Goal: Register for event/course

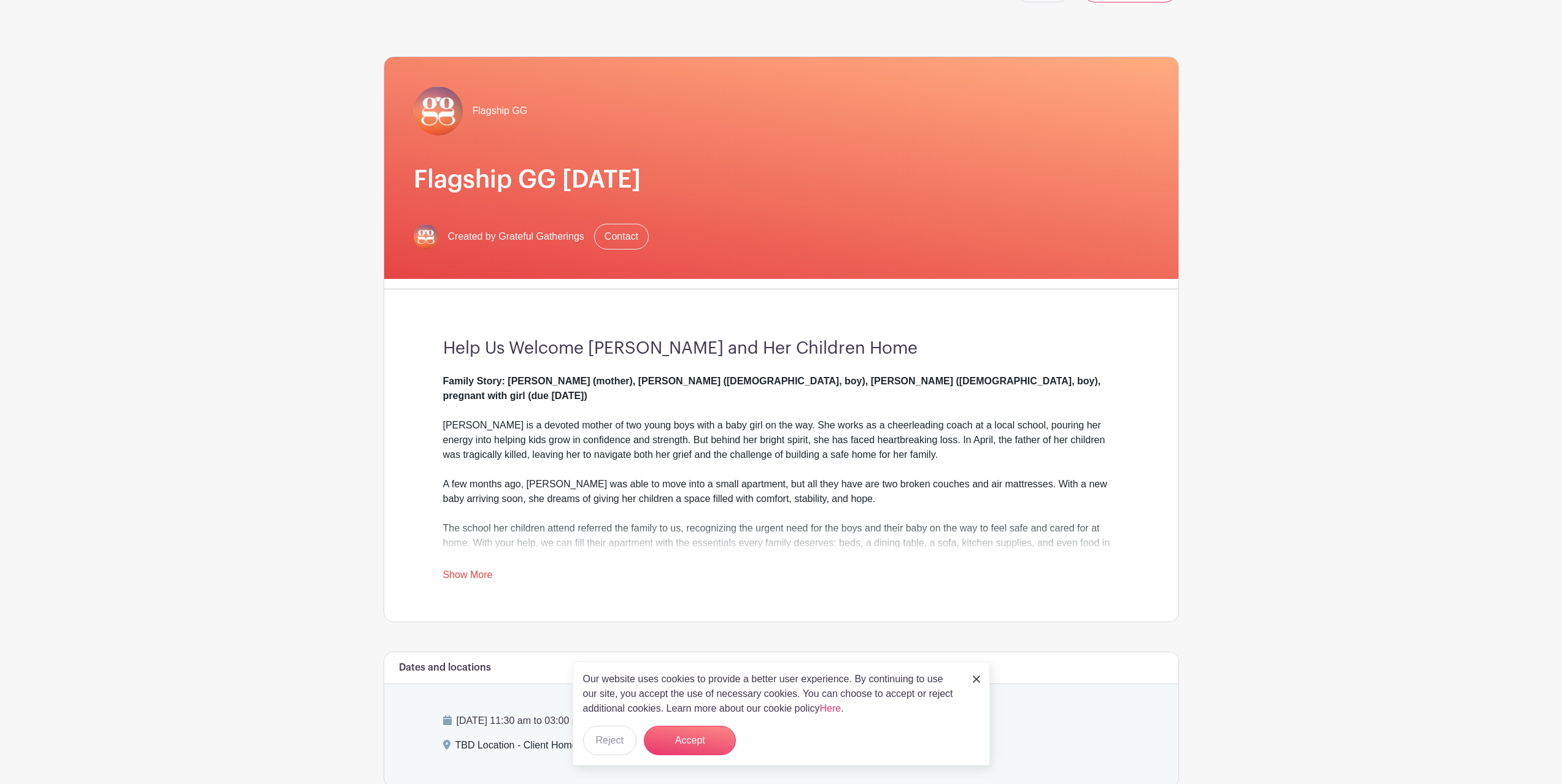
scroll to position [61, 0]
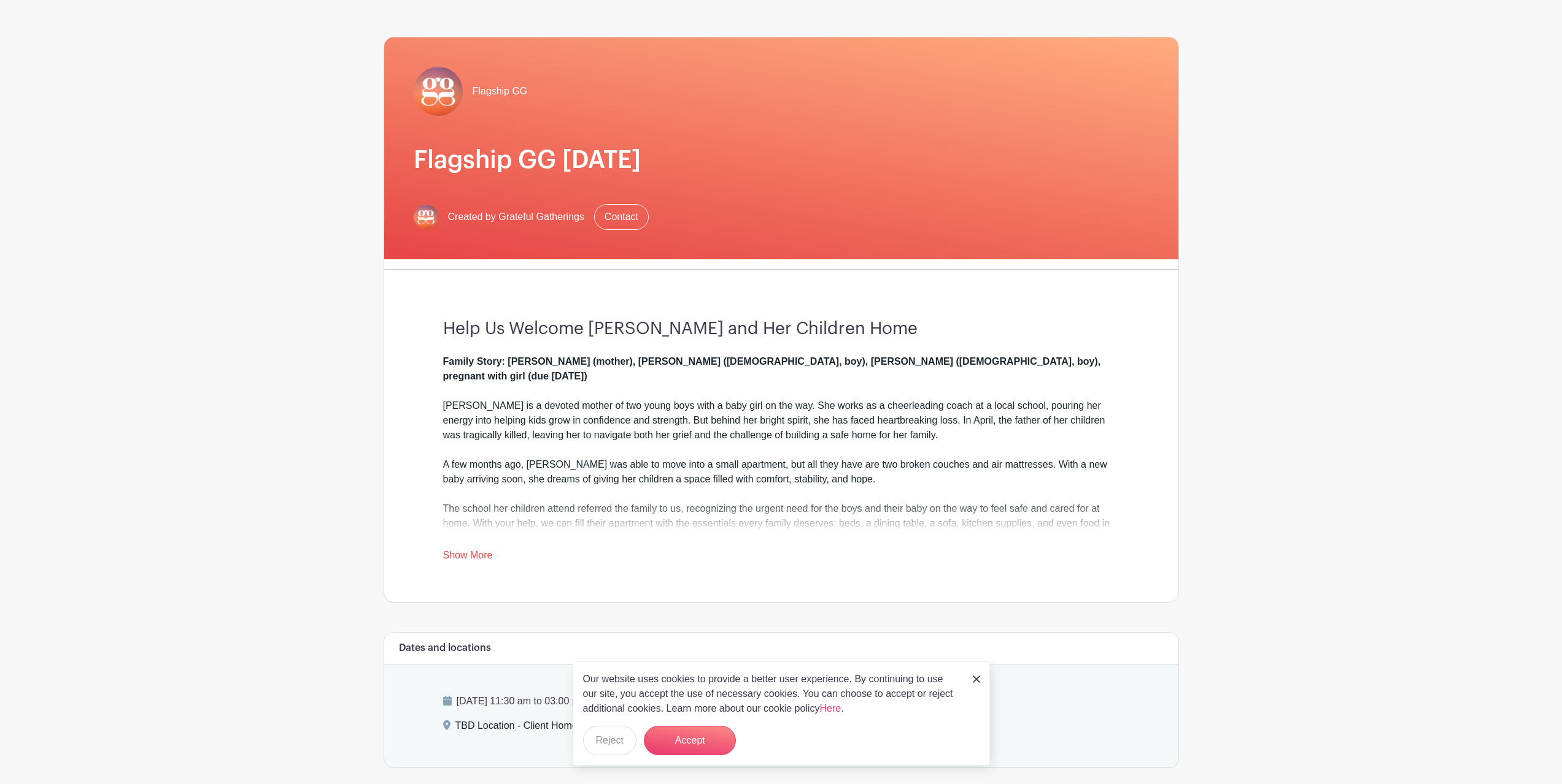
click at [464, 553] on link "Show More" at bounding box center [468, 558] width 50 height 15
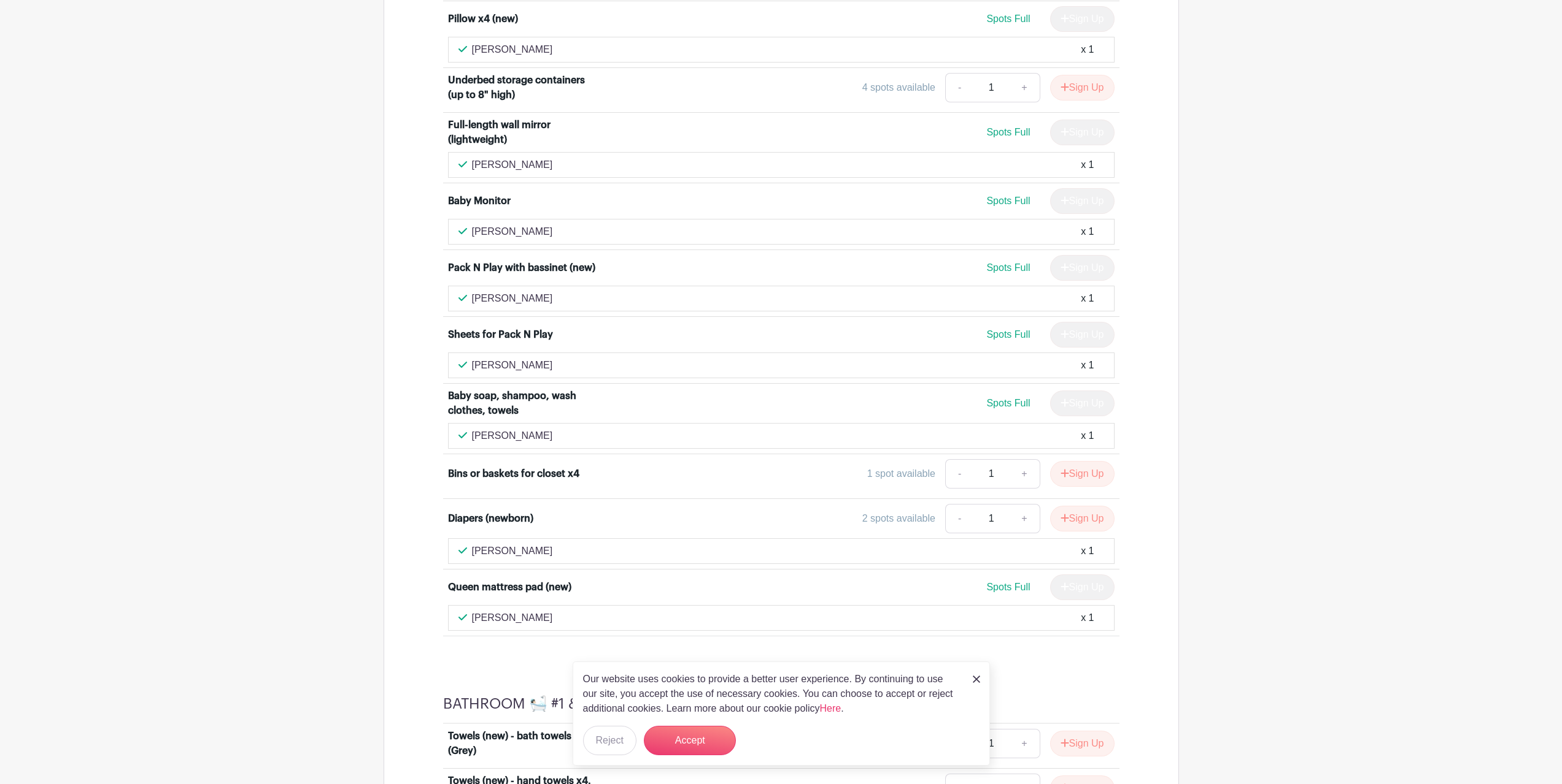
scroll to position [4845, 0]
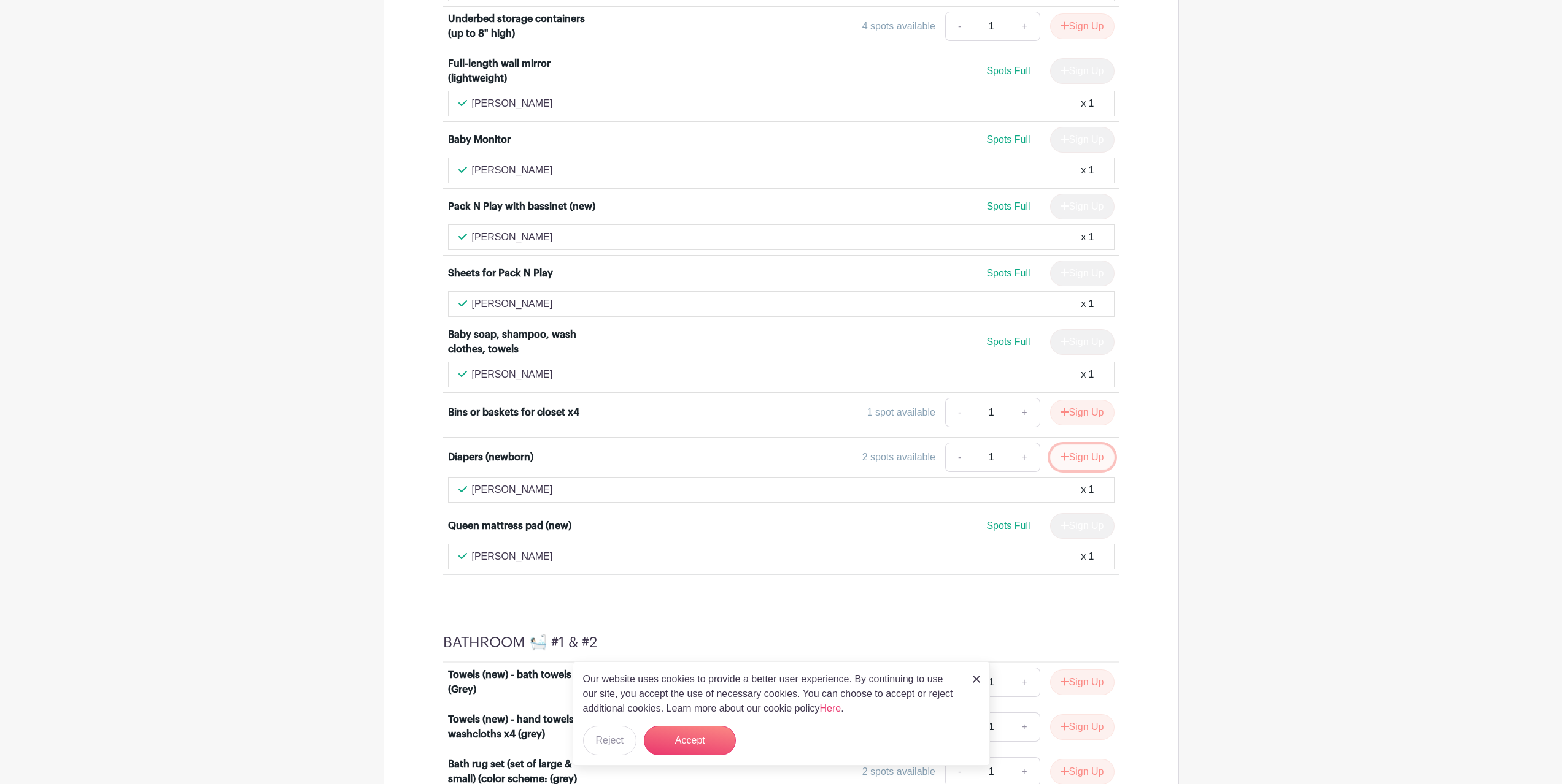
click at [1086, 445] on button "Sign Up" at bounding box center [1082, 457] width 65 height 26
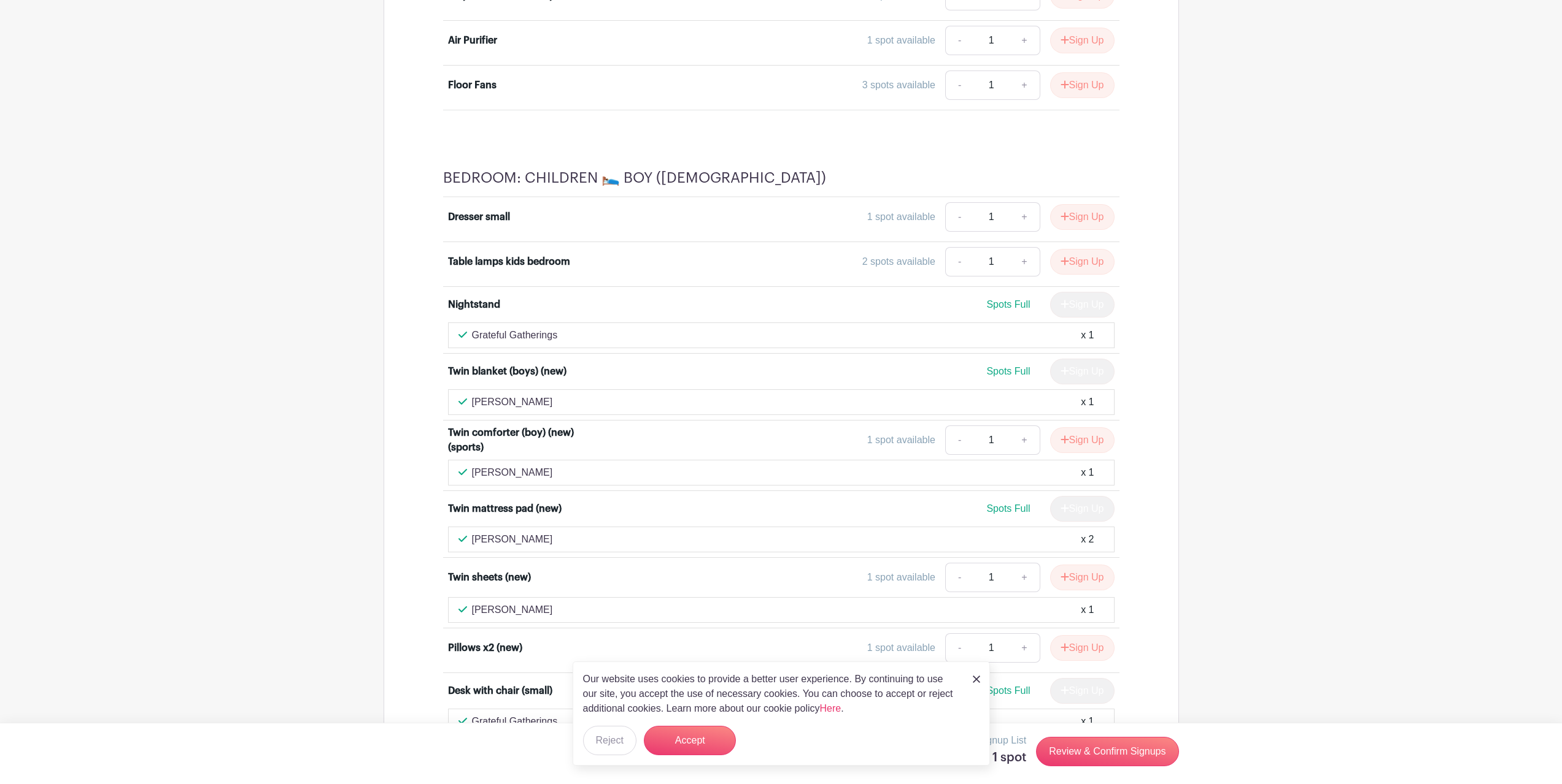
scroll to position [6991, 0]
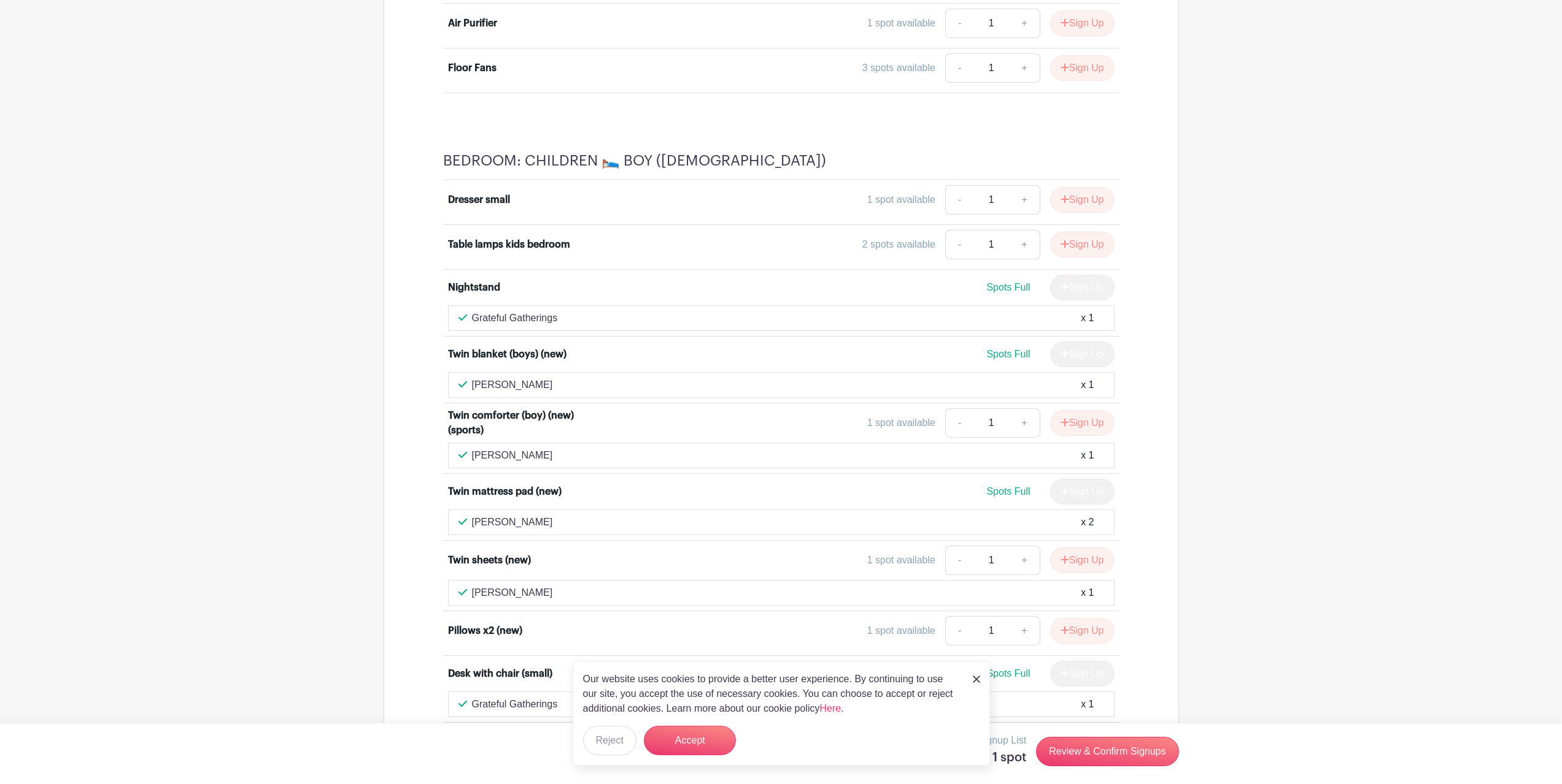
click at [975, 679] on img at bounding box center [976, 679] width 8 height 8
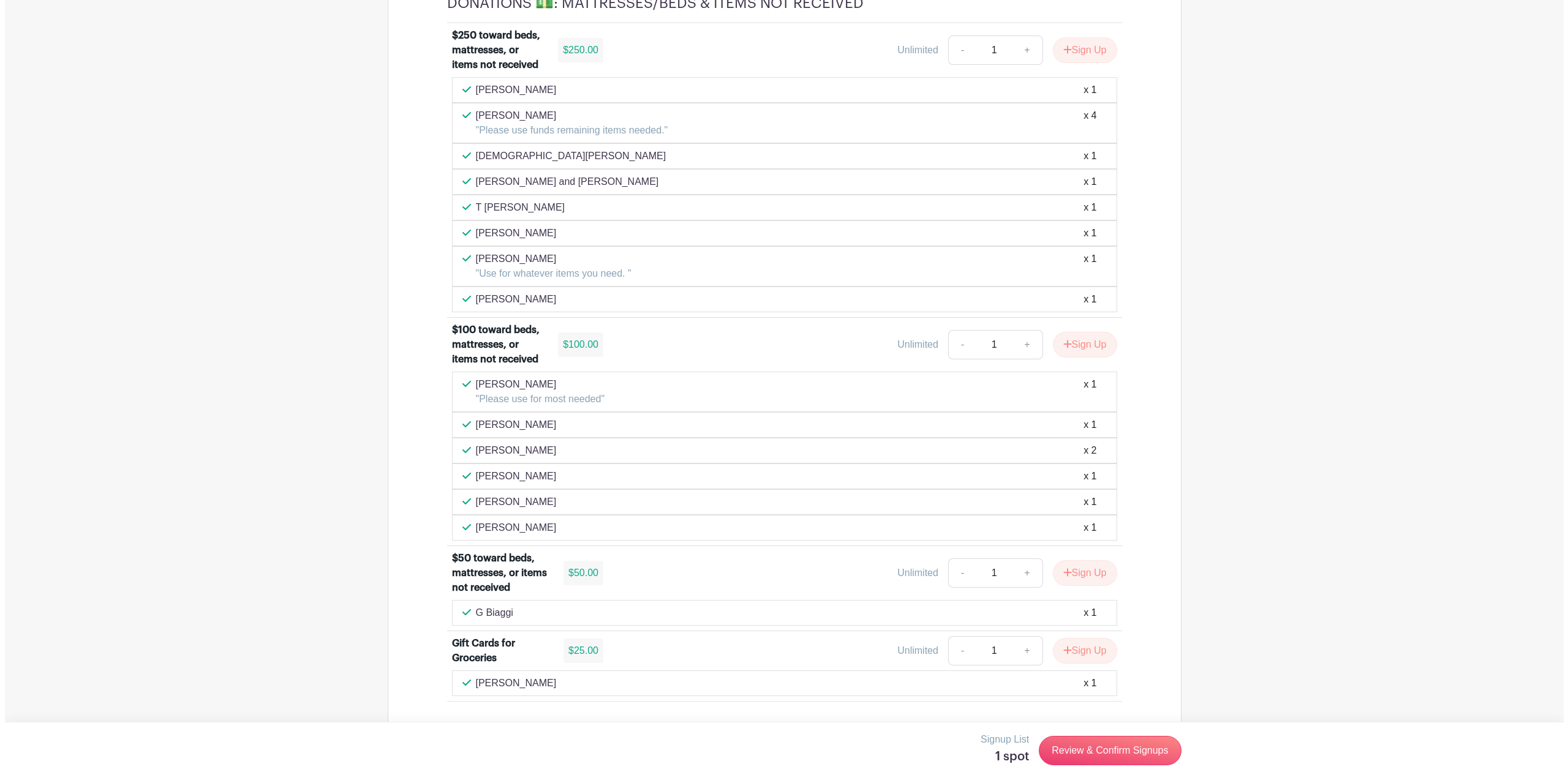
scroll to position [8409, 0]
click at [1121, 756] on link "Review & Confirm Signups" at bounding box center [1104, 750] width 142 height 29
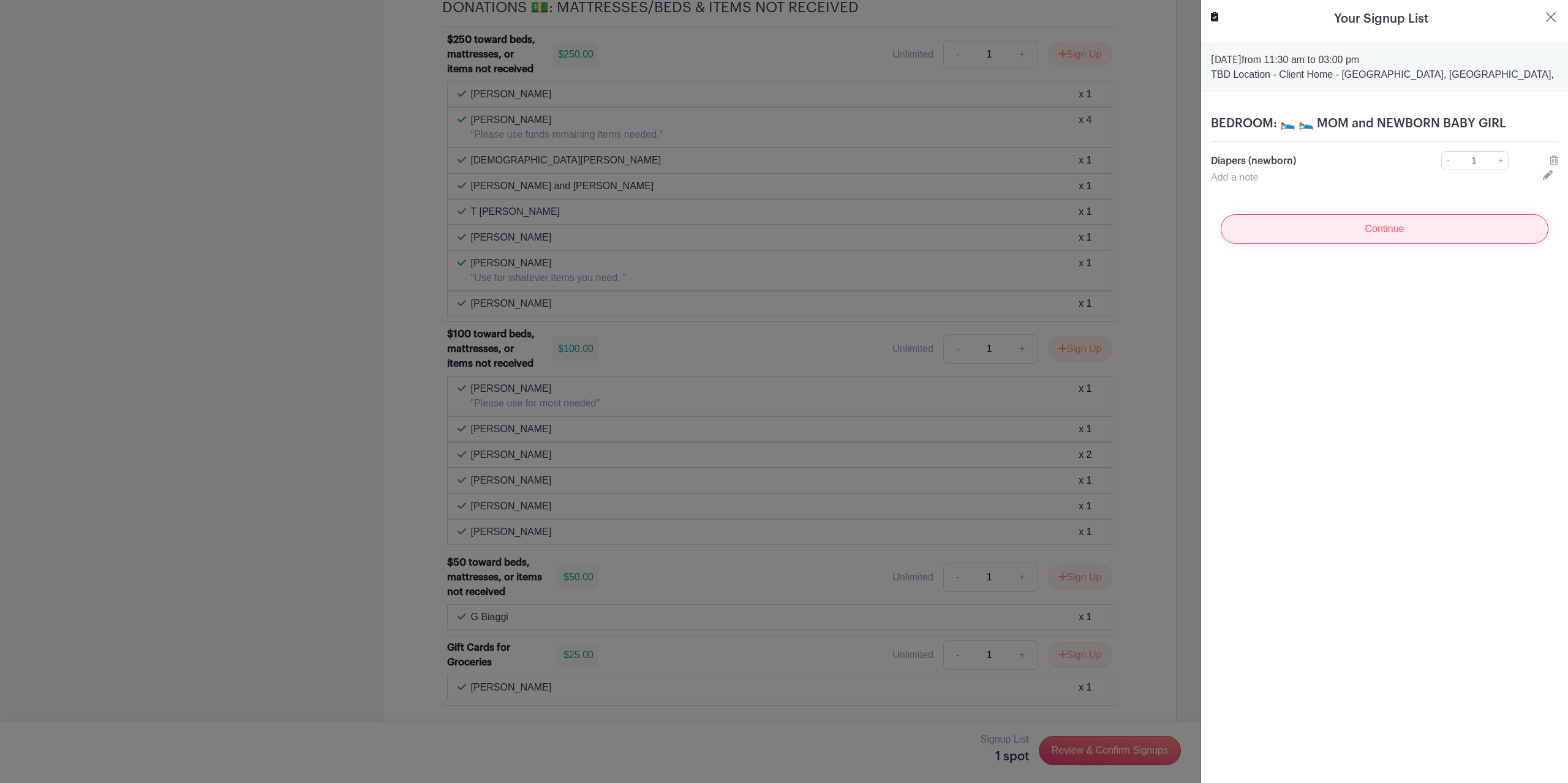
click at [1411, 236] on input "Continue" at bounding box center [1384, 229] width 328 height 29
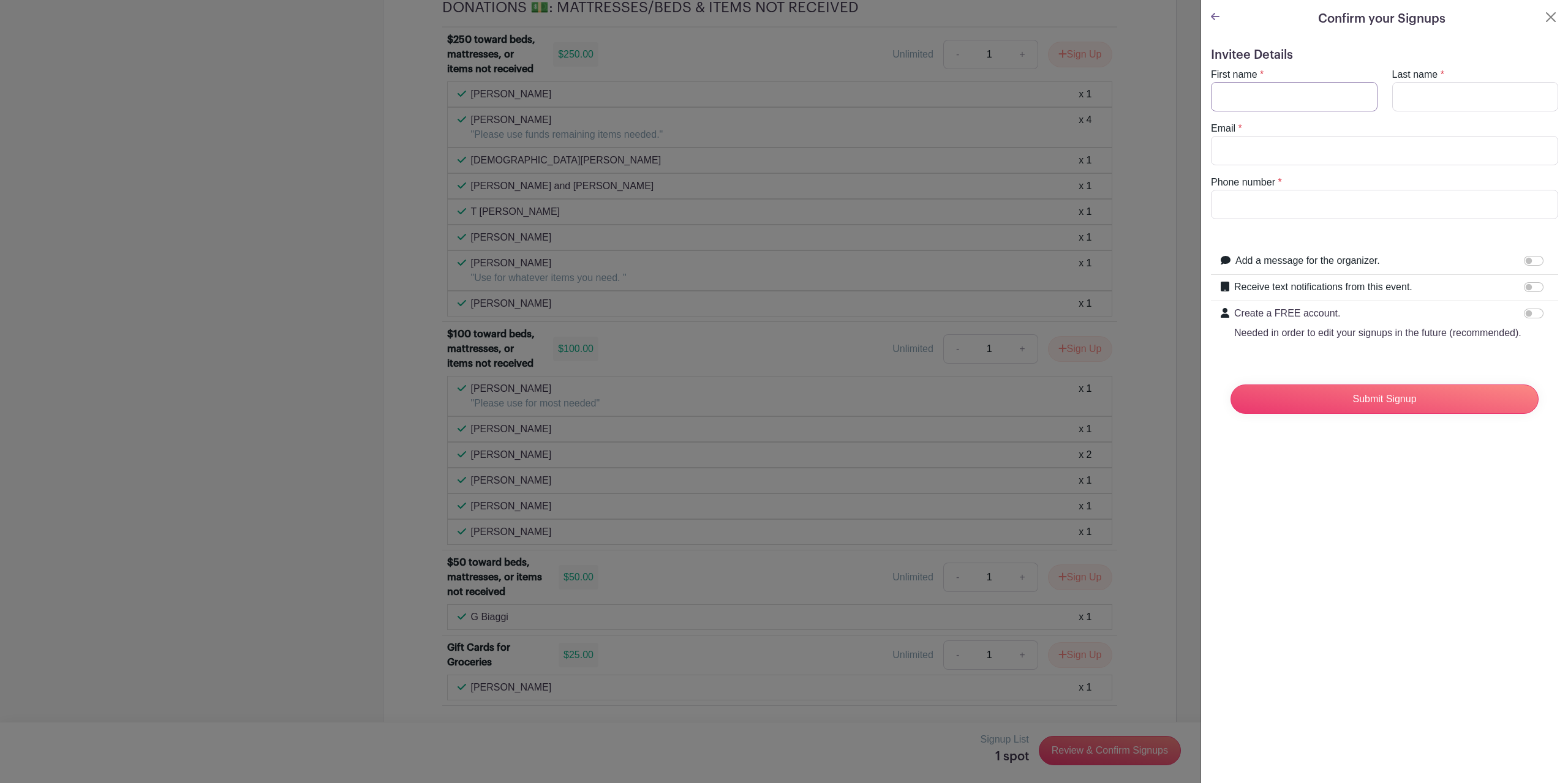
click at [1236, 102] on input "First name" at bounding box center [1294, 96] width 166 height 29
type input "Cally"
type input "Stock"
type input "[EMAIL_ADDRESS][DOMAIN_NAME]"
type input "5305742740"
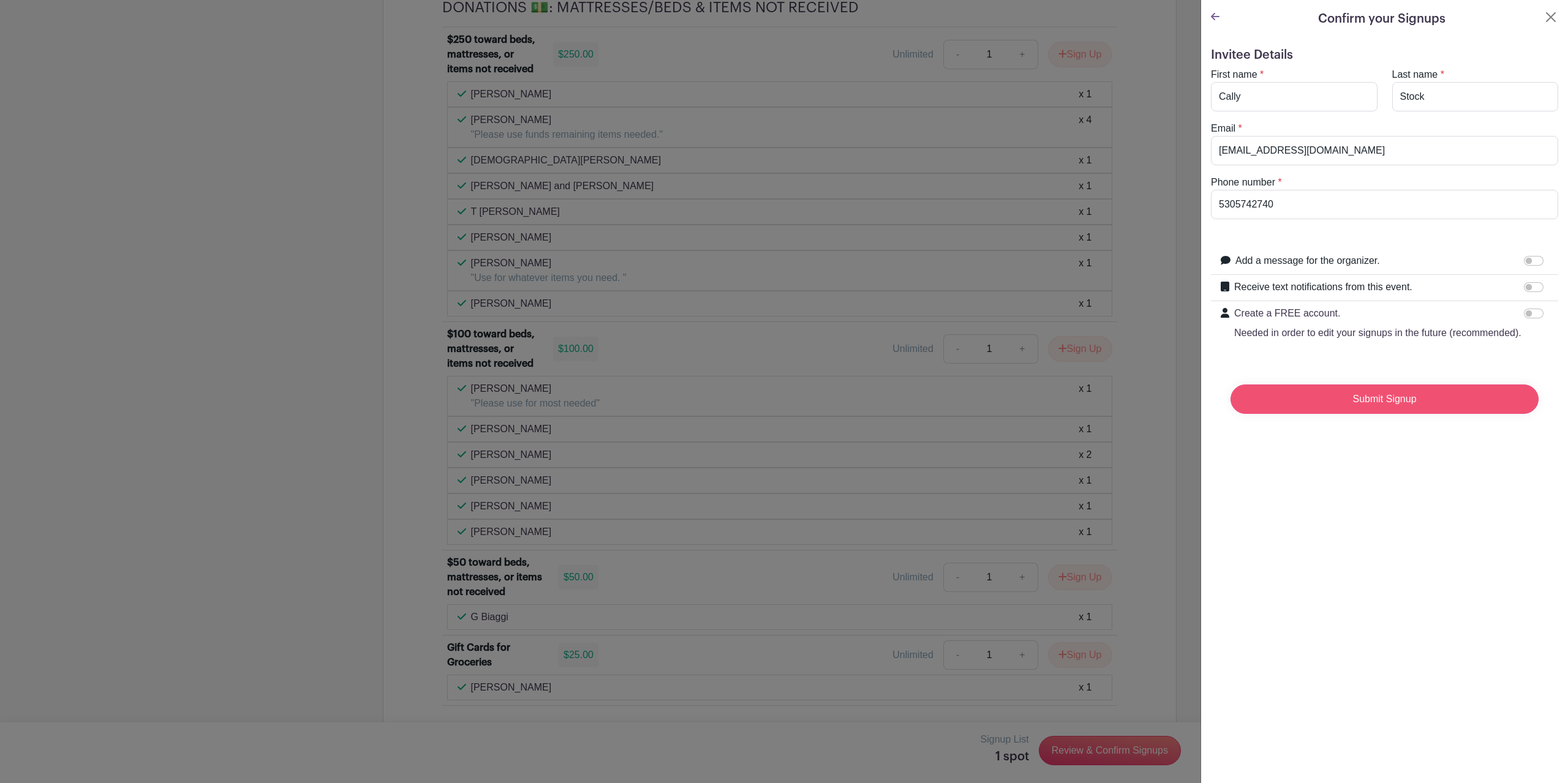
click at [1403, 411] on input "Submit Signup" at bounding box center [1384, 399] width 308 height 29
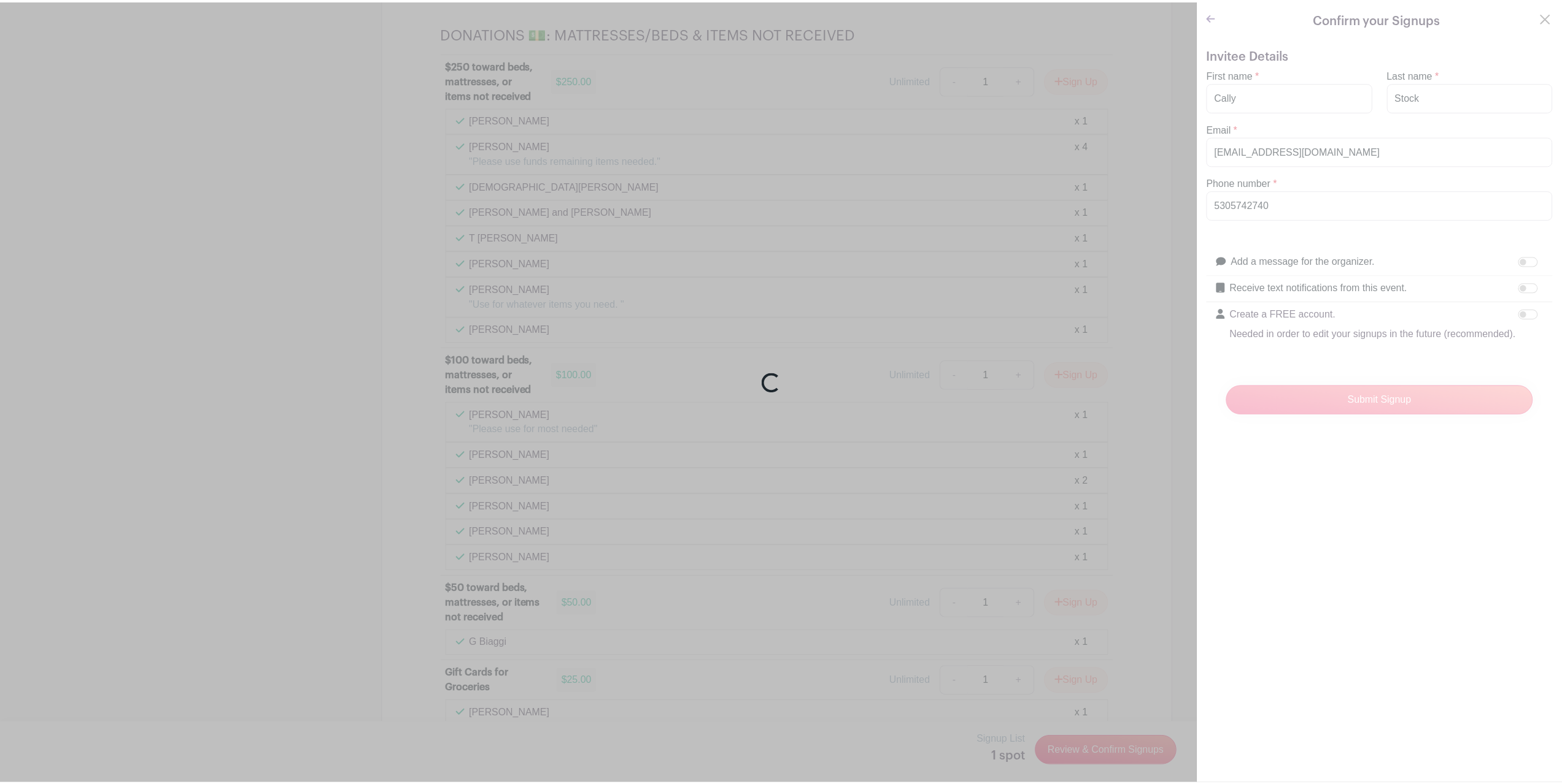
scroll to position [8446, 0]
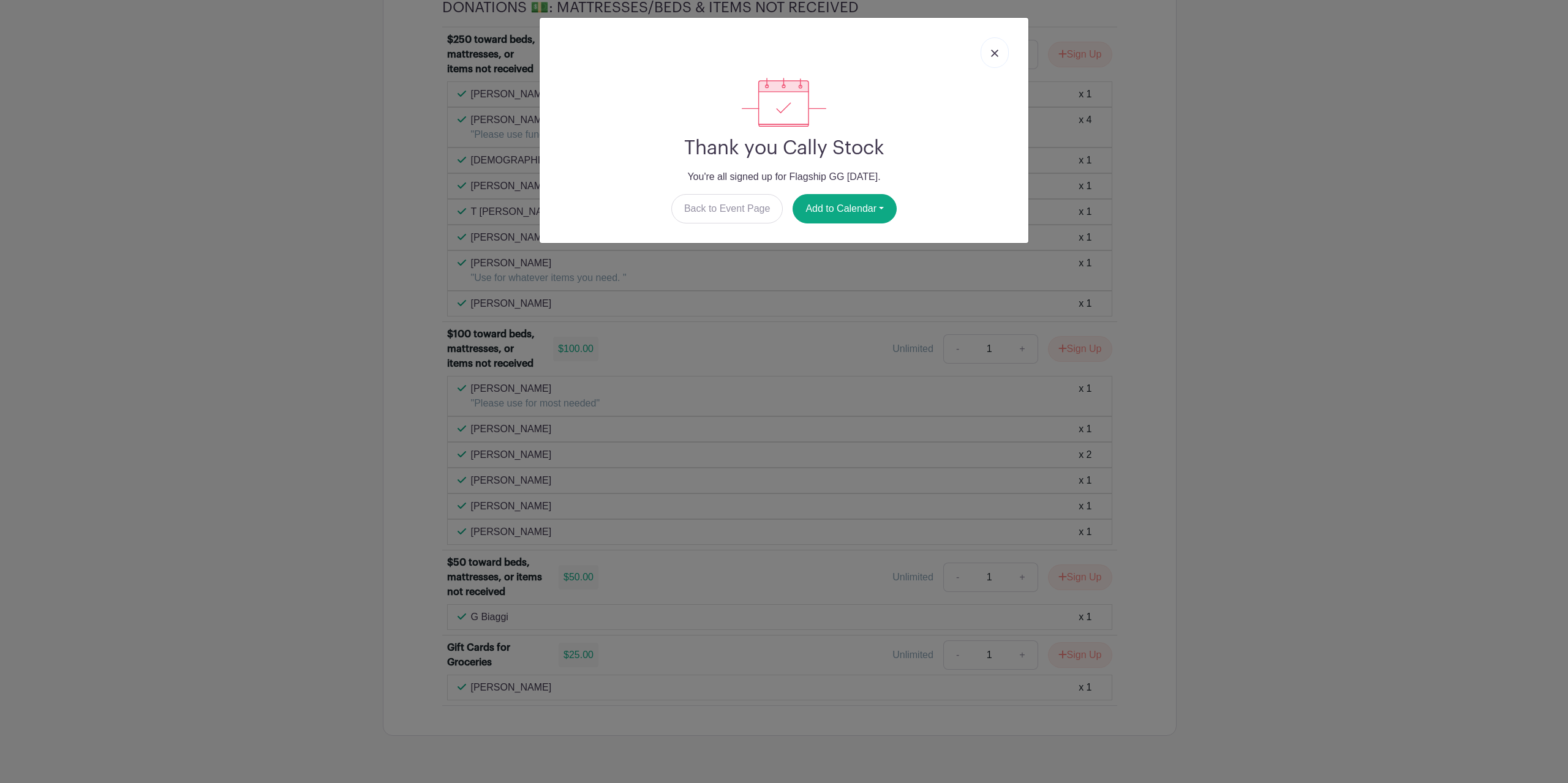
click at [994, 51] on img at bounding box center [994, 53] width 8 height 8
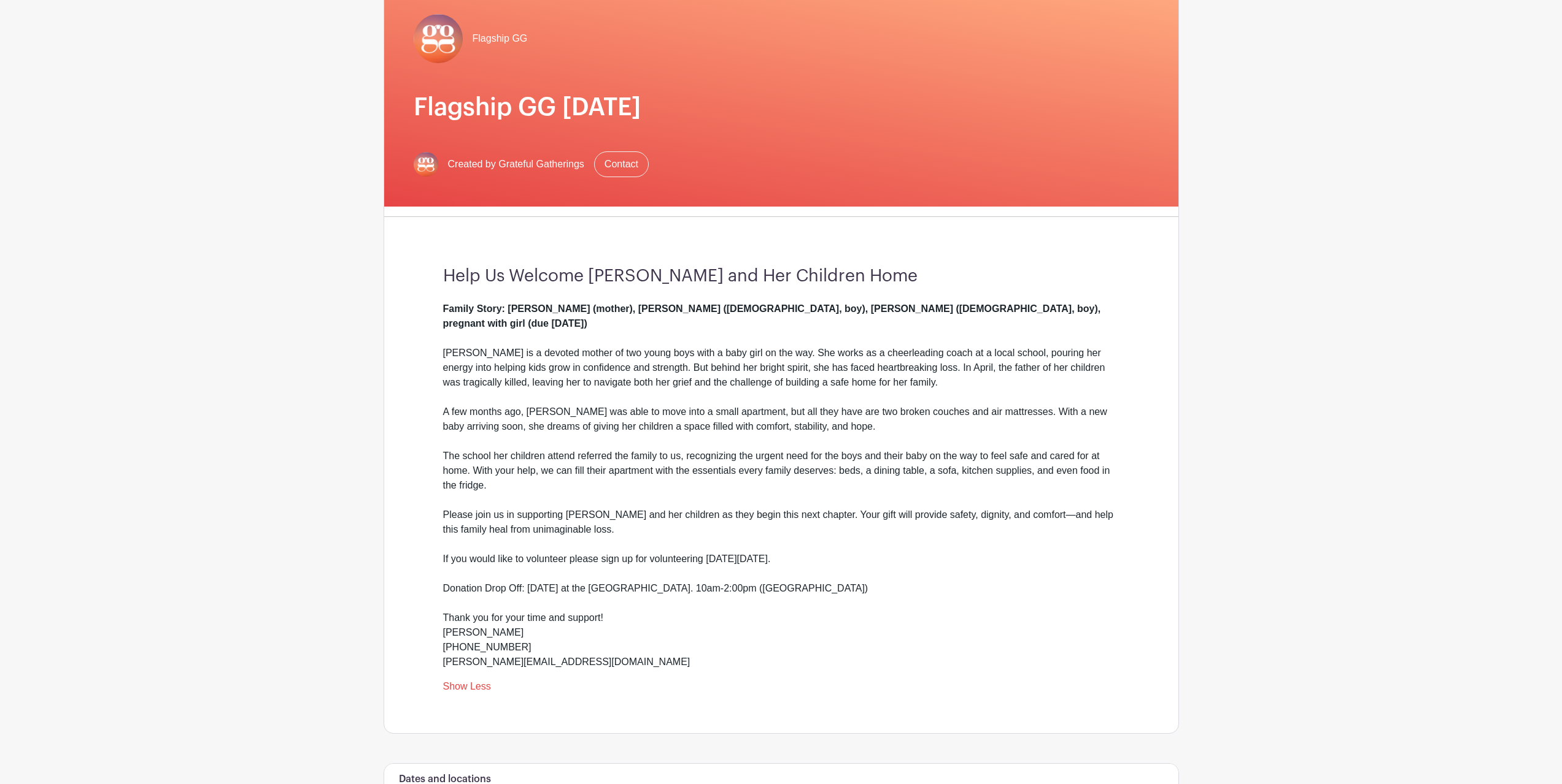
scroll to position [0, 0]
